Goal: Transaction & Acquisition: Download file/media

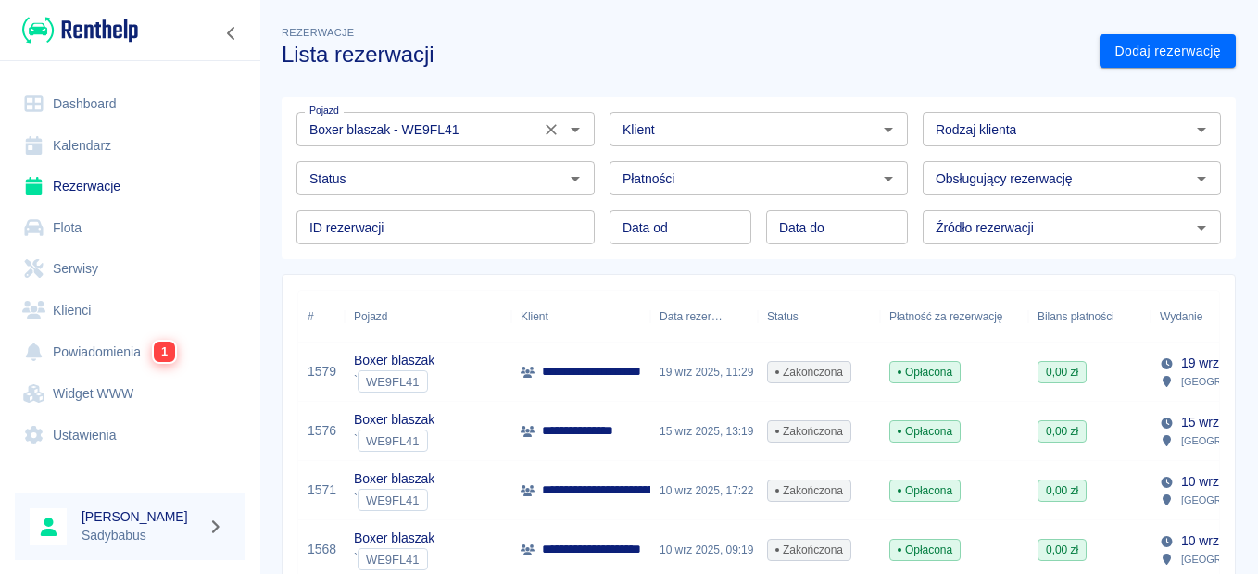
click at [586, 136] on div "Boxer blaszak - WE9FL41 Pojazd" at bounding box center [445, 129] width 298 height 34
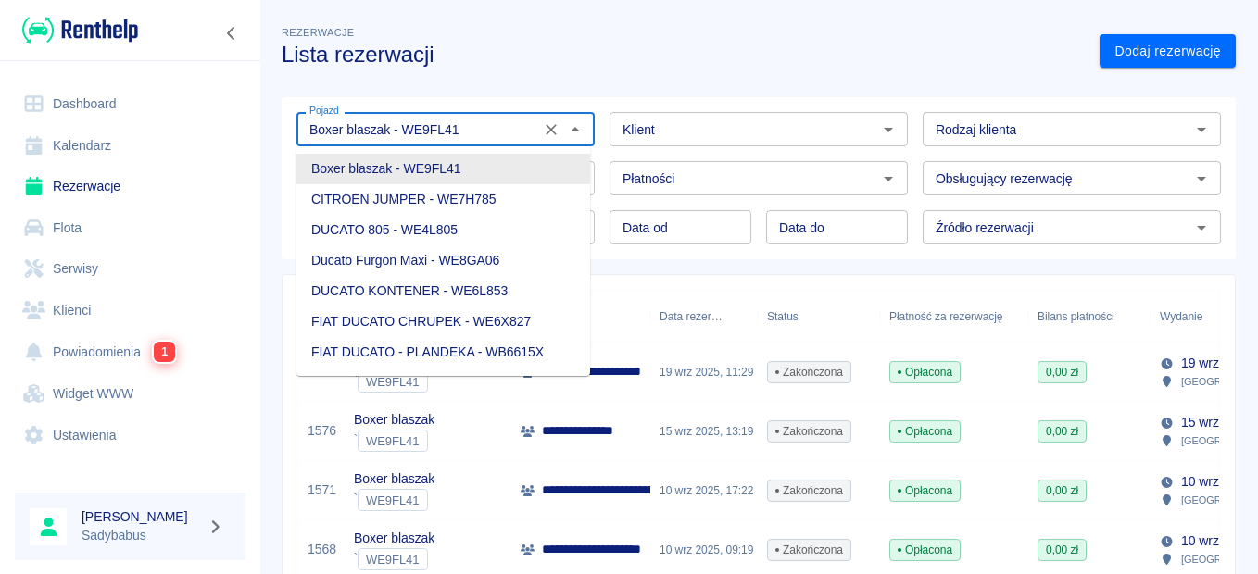
click at [549, 129] on icon "Wyczyść" at bounding box center [551, 129] width 19 height 19
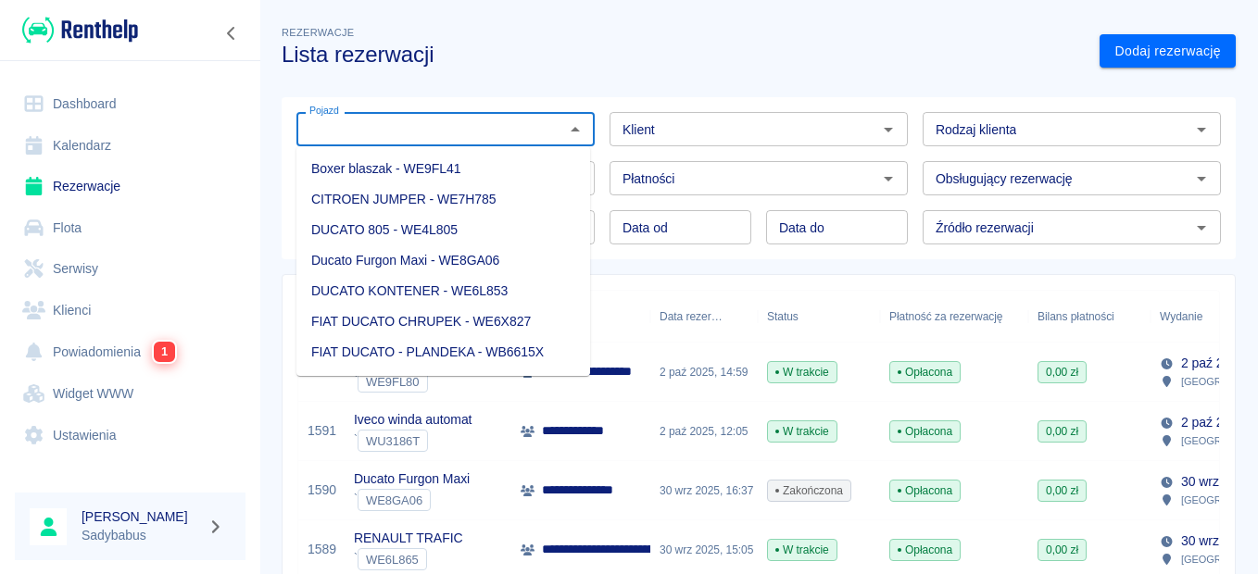
click at [612, 105] on div "Klient Klient" at bounding box center [751, 121] width 313 height 49
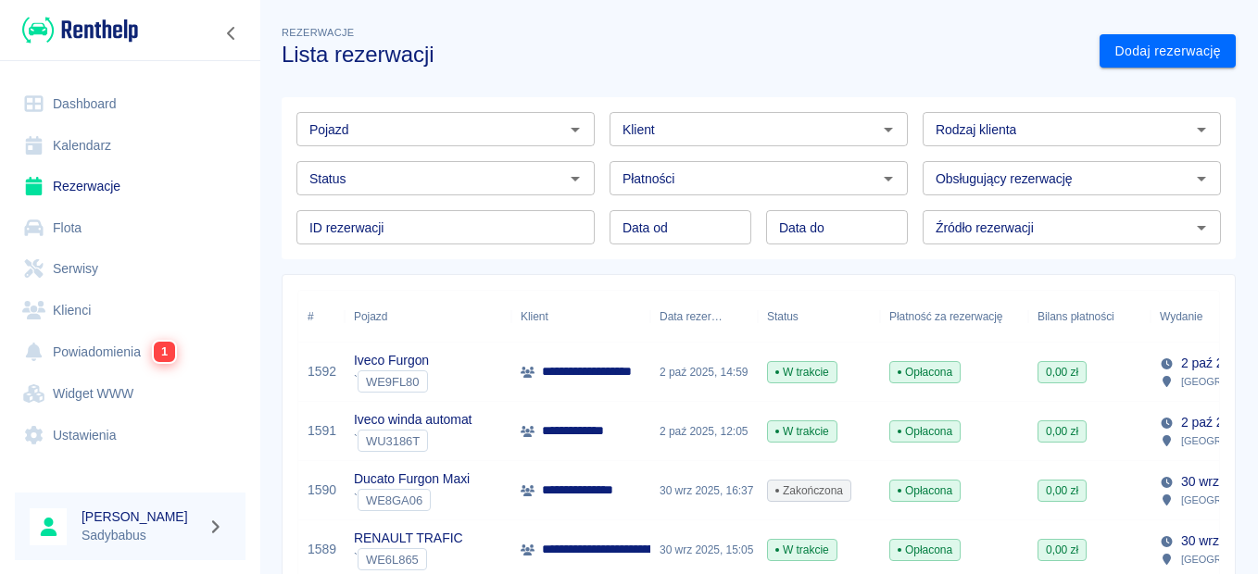
click at [410, 362] on p "Iveco Furgon" at bounding box center [391, 360] width 75 height 19
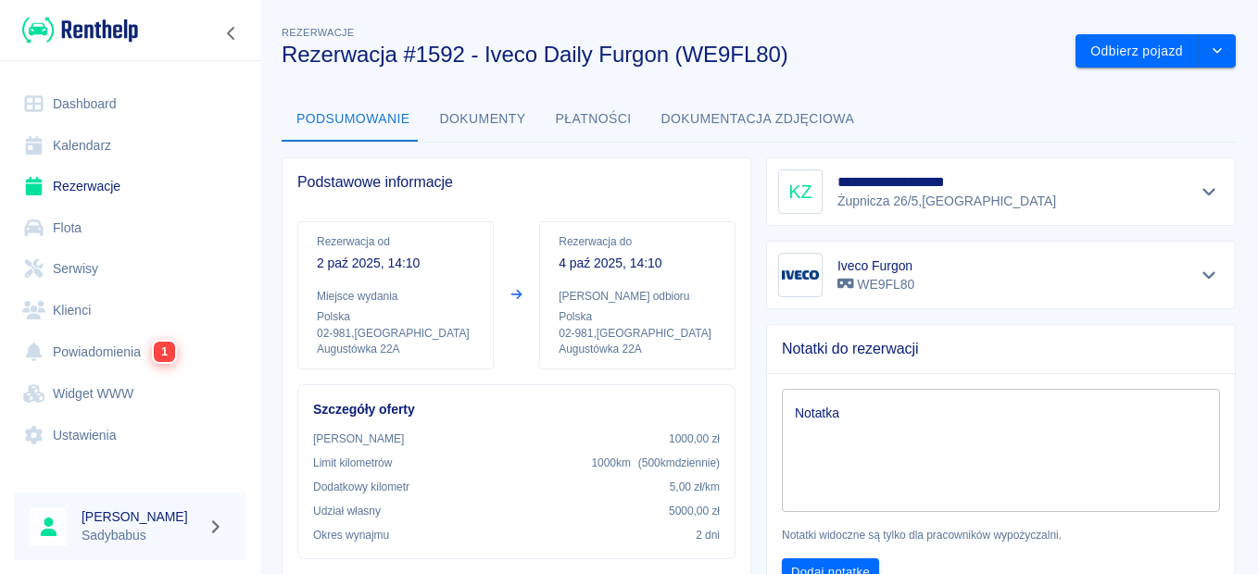
click at [493, 123] on button "Dokumenty" at bounding box center [483, 119] width 116 height 44
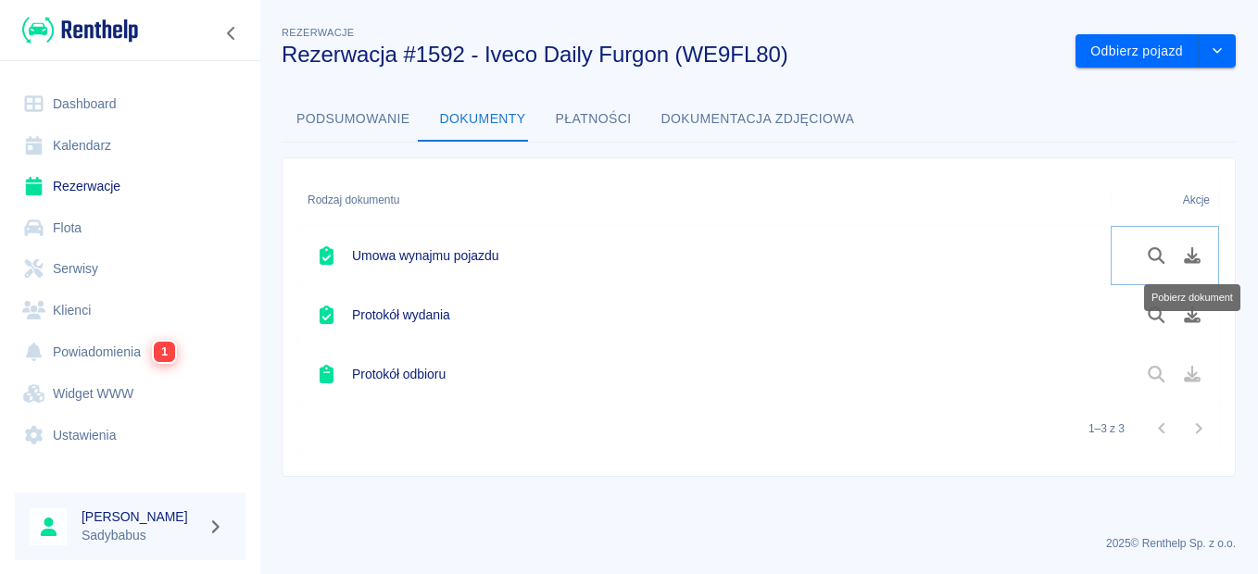
click at [1195, 258] on icon "Pobierz dokument" at bounding box center [1192, 255] width 21 height 17
click at [1194, 313] on icon "Pobierz dokument" at bounding box center [1192, 315] width 21 height 17
